Goal: Task Accomplishment & Management: Manage account settings

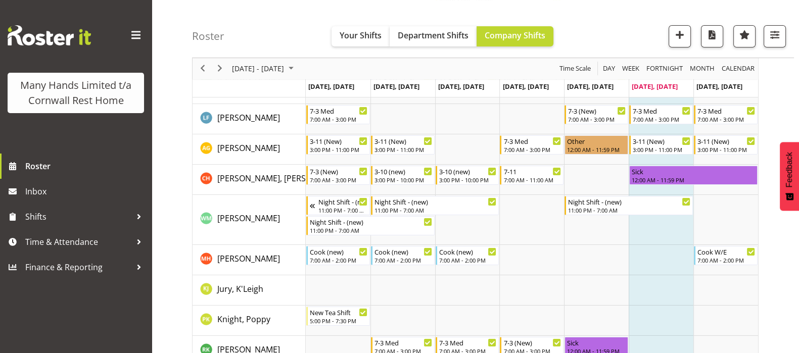
scroll to position [189, 0]
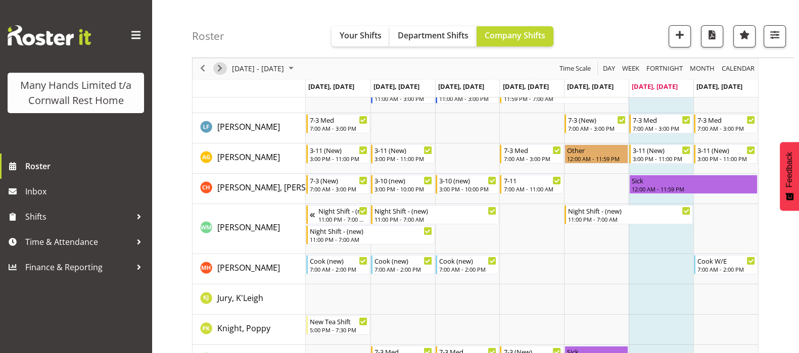
click at [220, 67] on span "Next" at bounding box center [220, 69] width 12 height 13
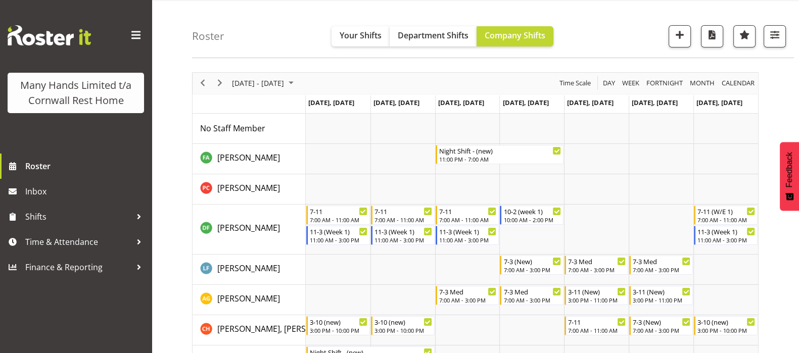
scroll to position [25, 0]
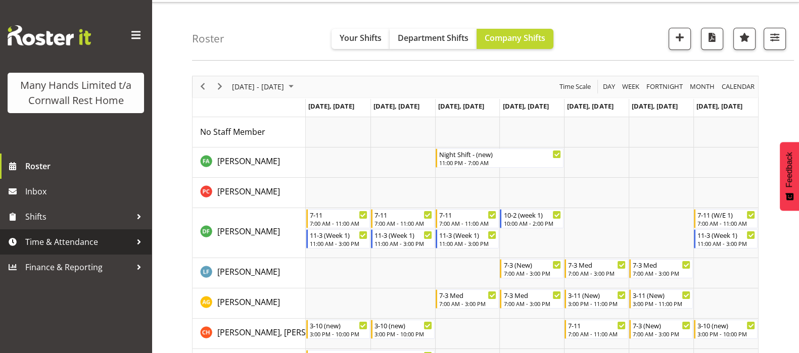
click at [66, 241] on span "Time & Attendance" at bounding box center [78, 241] width 106 height 15
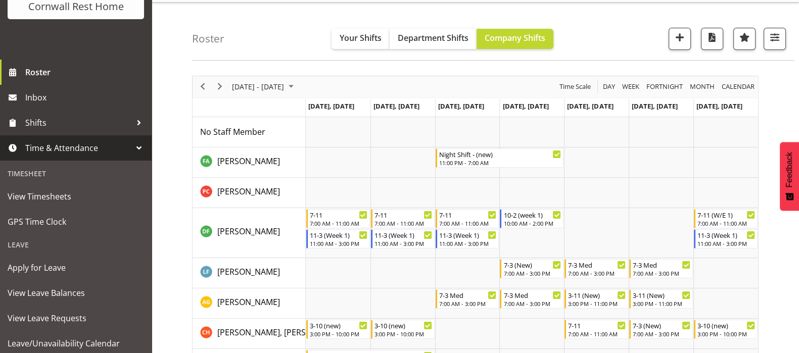
scroll to position [139, 0]
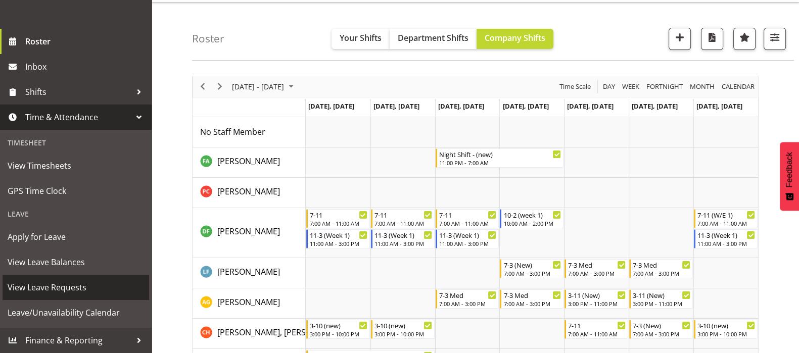
click at [38, 286] on span "View Leave Requests" at bounding box center [76, 287] width 136 height 15
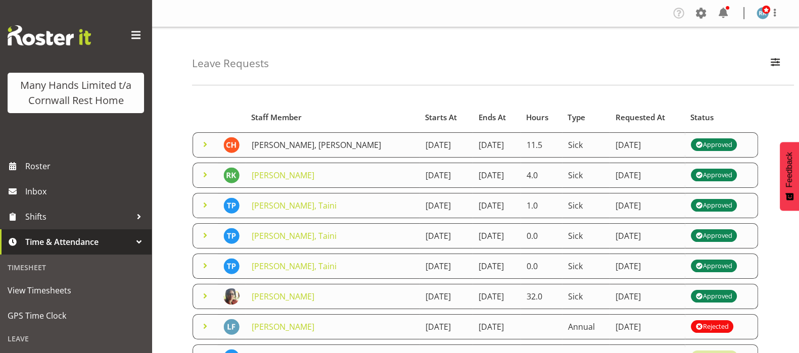
click at [274, 145] on link "Hannecart, Charline" at bounding box center [316, 144] width 129 height 11
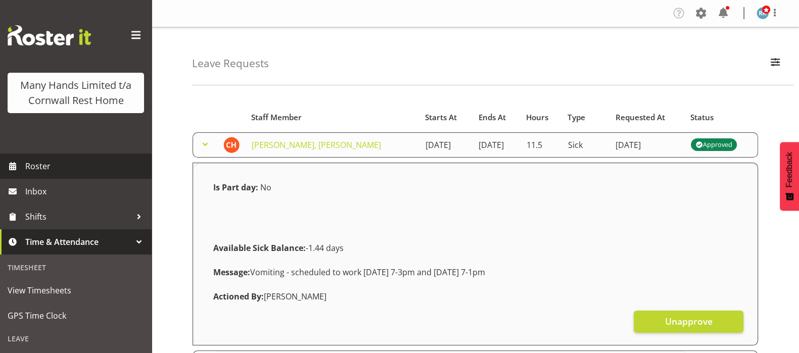
click at [35, 174] on span "Roster" at bounding box center [85, 166] width 121 height 15
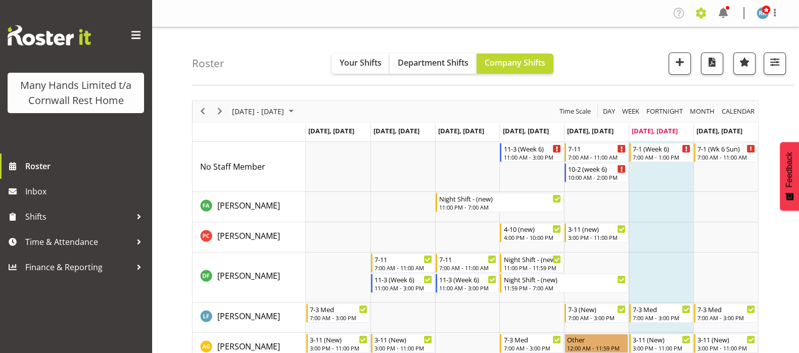
click at [703, 12] on span at bounding box center [700, 13] width 16 height 16
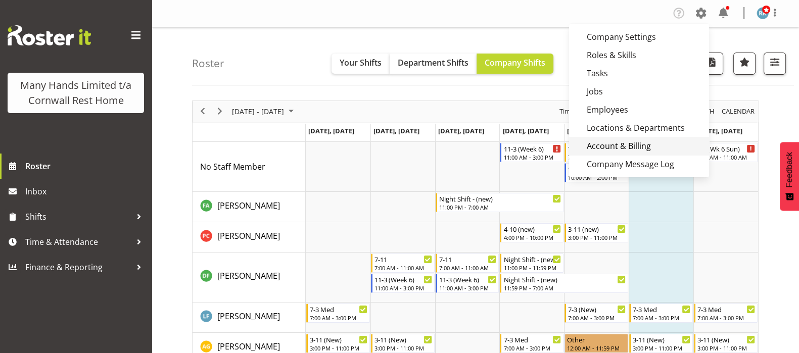
click at [622, 145] on link "Account & Billing" at bounding box center [639, 146] width 140 height 18
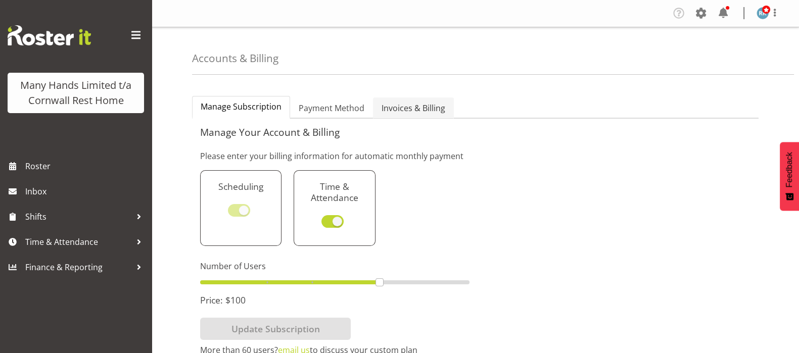
click at [403, 108] on span "Invoices & Billing" at bounding box center [413, 108] width 64 height 12
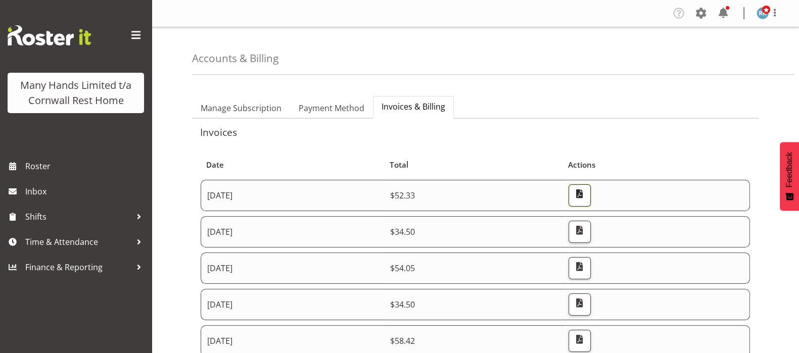
click at [585, 193] on span "button" at bounding box center [578, 193] width 13 height 13
click at [585, 228] on span "button" at bounding box center [578, 230] width 13 height 13
click at [31, 166] on span "Roster" at bounding box center [85, 166] width 121 height 15
